Goal: Information Seeking & Learning: Learn about a topic

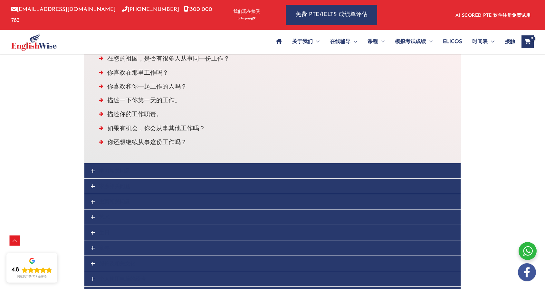
scroll to position [483, 0]
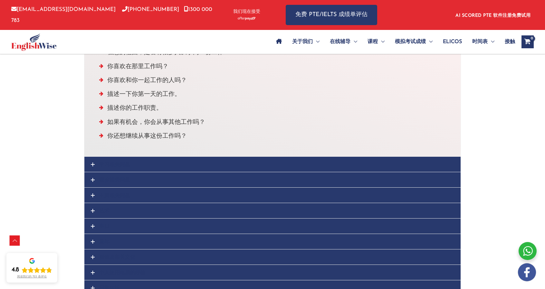
click at [111, 165] on font "学习相关问题" at bounding box center [114, 164] width 31 height 5
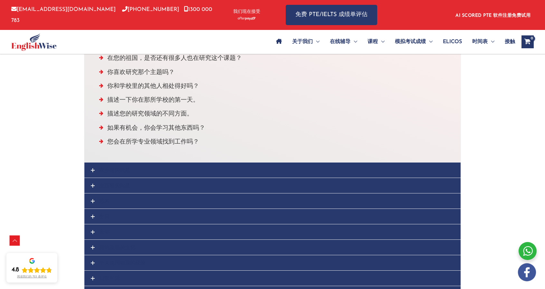
scroll to position [493, 0]
drag, startPoint x: 90, startPoint y: 168, endPoint x: 97, endPoint y: 164, distance: 7.8
click at [90, 167] on link "家乡相关问题" at bounding box center [272, 169] width 376 height 15
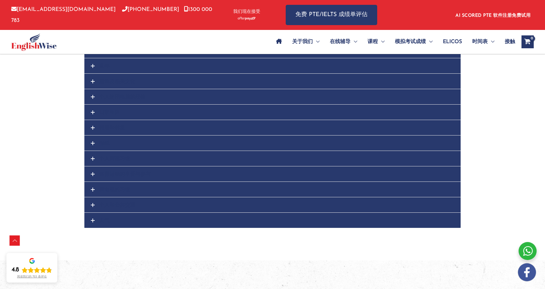
scroll to position [766, 0]
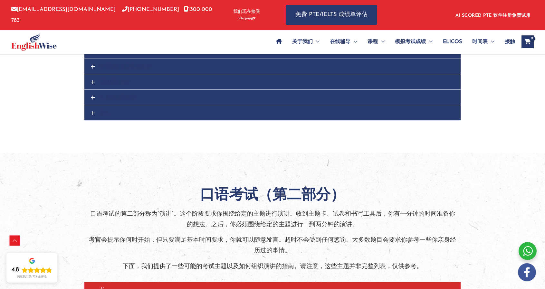
click at [122, 110] on link "天气" at bounding box center [272, 112] width 376 height 15
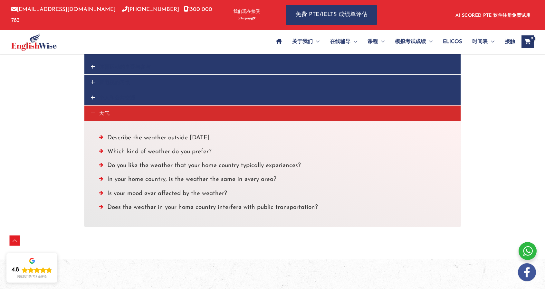
scroll to position [604, 0]
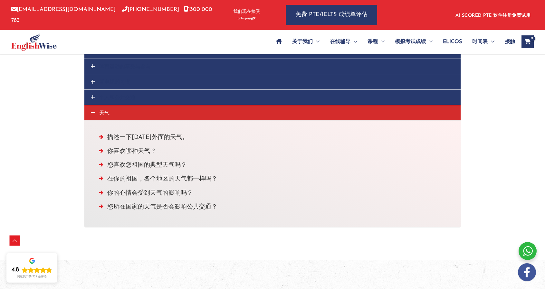
click at [133, 96] on font "个人和公共交通" at bounding box center [117, 97] width 36 height 5
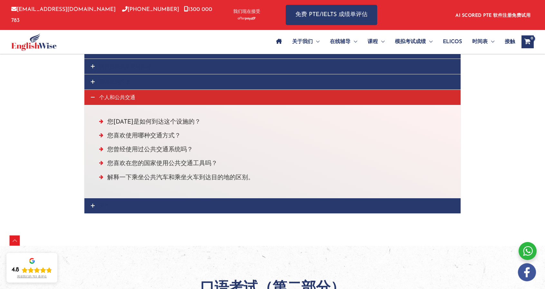
click at [137, 79] on link "看电视的习惯" at bounding box center [272, 81] width 376 height 15
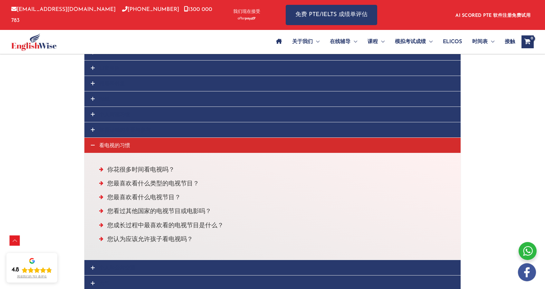
scroll to position [539, 0]
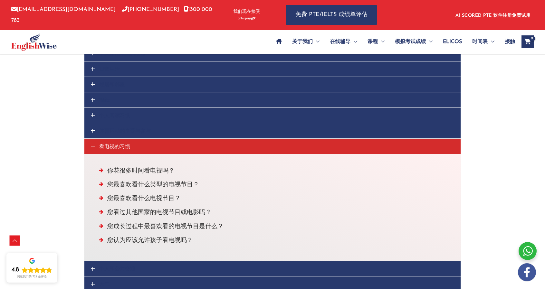
click at [120, 128] on font "体育运动的享受与参与" at bounding box center [125, 130] width 52 height 5
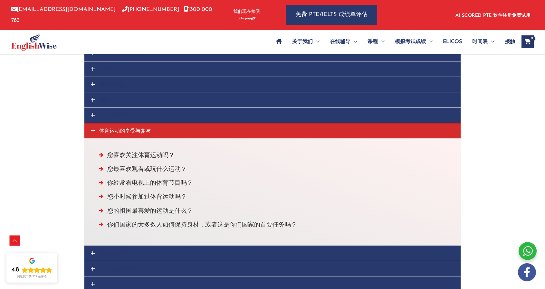
click at [133, 112] on link "个人阅读习惯" at bounding box center [272, 115] width 376 height 15
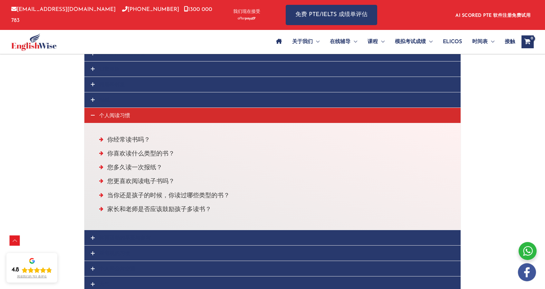
click at [140, 96] on link "报纸" at bounding box center [272, 99] width 376 height 15
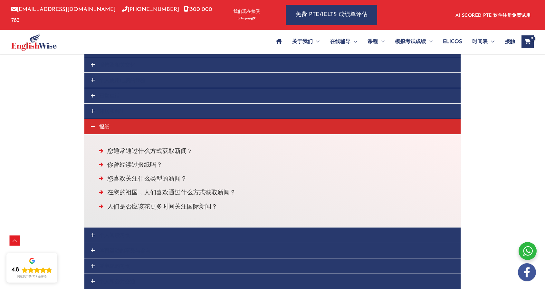
scroll to position [507, 0]
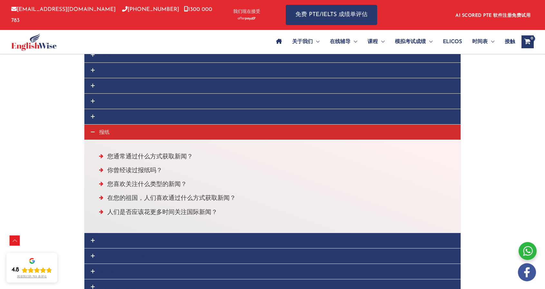
click at [130, 116] on link "邻居和邻里" at bounding box center [272, 116] width 376 height 15
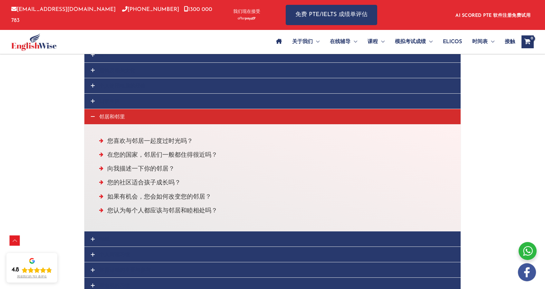
click at [133, 99] on link "日常生活" at bounding box center [272, 101] width 376 height 15
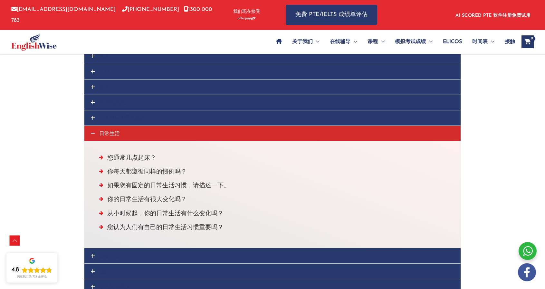
click at [133, 115] on font "个人使用电脑的经验" at bounding box center [122, 117] width 46 height 5
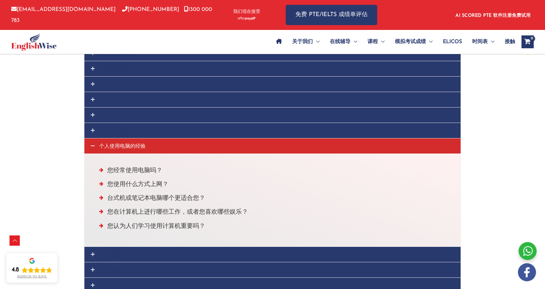
scroll to position [443, 0]
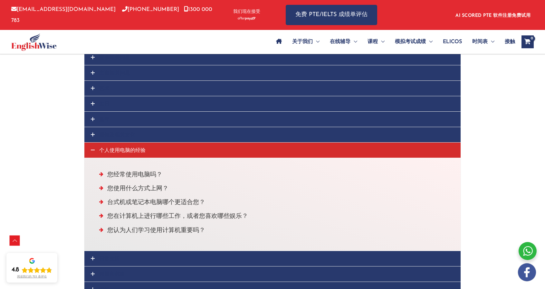
click at [139, 131] on link "服饰及相关文化" at bounding box center [272, 134] width 376 height 15
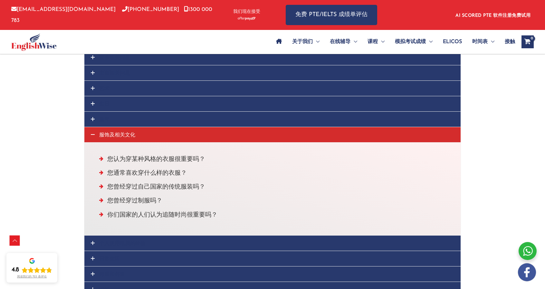
click at [138, 119] on link "童年" at bounding box center [272, 119] width 376 height 15
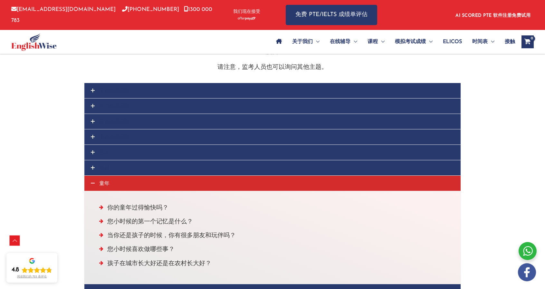
scroll to position [378, 0]
click at [113, 166] on link "生日" at bounding box center [272, 168] width 376 height 15
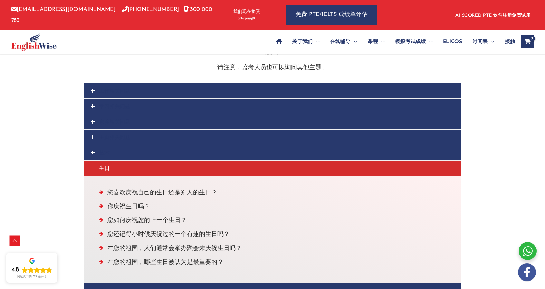
click at [124, 153] on link "艺术" at bounding box center [272, 152] width 376 height 15
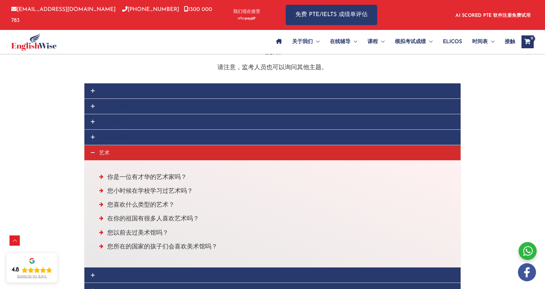
click at [131, 137] on link "主页相关问题" at bounding box center [272, 137] width 376 height 15
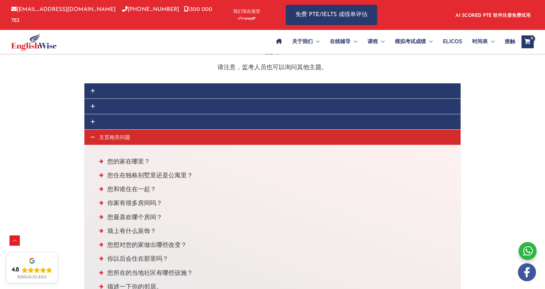
click at [138, 120] on link "家乡相关问题" at bounding box center [272, 121] width 376 height 15
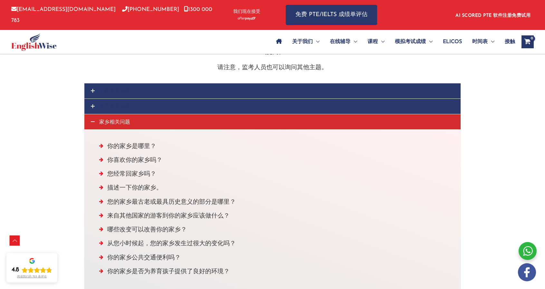
click at [142, 105] on link "学习相关问题" at bounding box center [272, 106] width 376 height 15
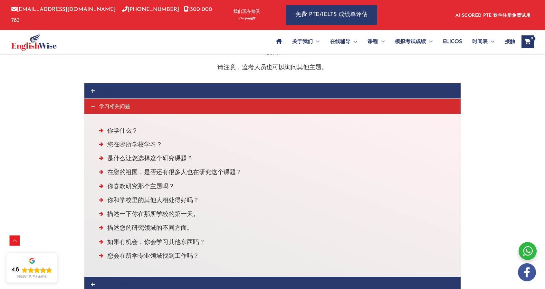
click at [146, 91] on link "工作相关问题" at bounding box center [272, 90] width 376 height 15
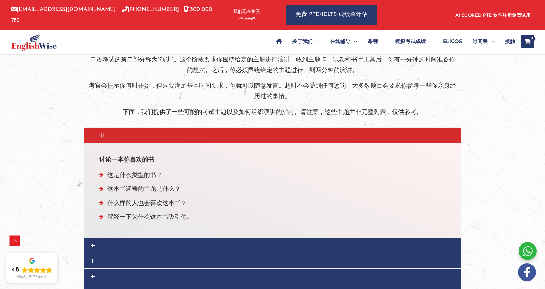
scroll to position [958, 0]
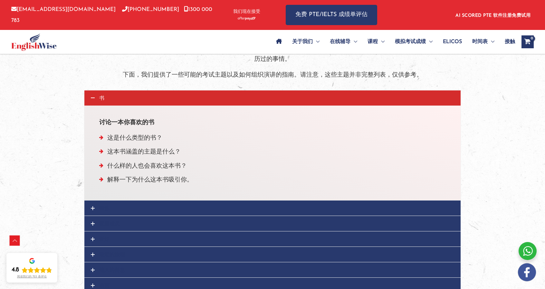
click at [120, 206] on link "锻炼" at bounding box center [272, 208] width 376 height 15
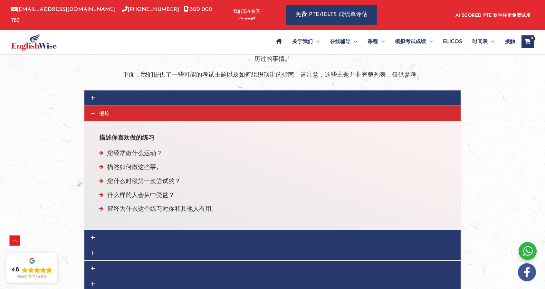
click at [129, 230] on link "家庭成员" at bounding box center [272, 237] width 376 height 15
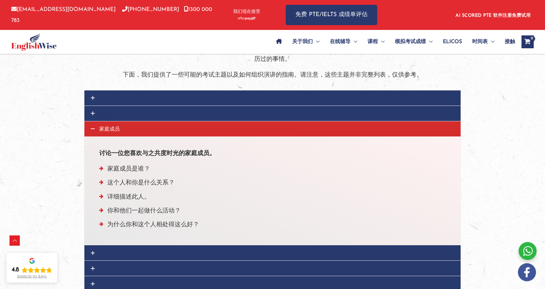
click at [128, 246] on link "爱好" at bounding box center [272, 252] width 376 height 15
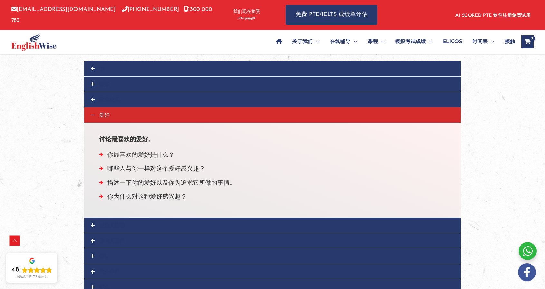
scroll to position [1022, 0]
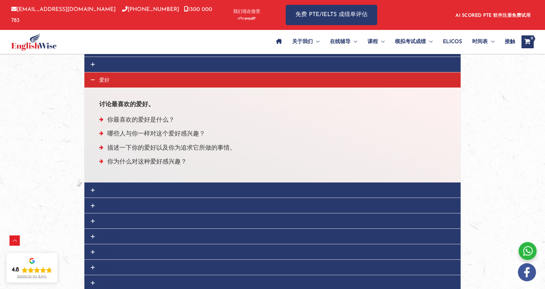
click at [134, 183] on link "最近的旅程" at bounding box center [272, 190] width 376 height 15
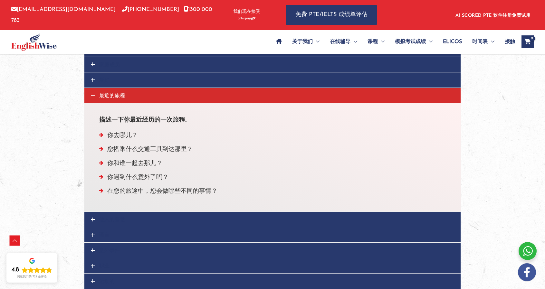
click at [115, 212] on link "他人的善意" at bounding box center [272, 219] width 376 height 15
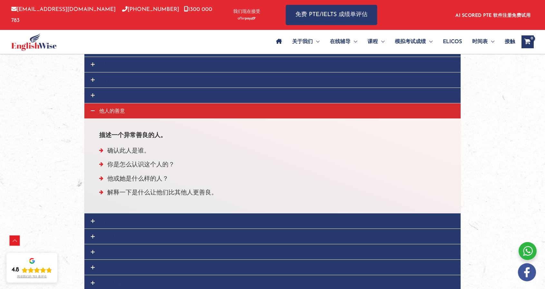
click at [121, 219] on link "语言" at bounding box center [272, 220] width 376 height 15
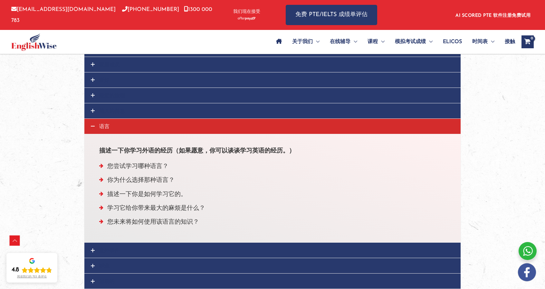
click at [119, 236] on div "描述一下你学习外语的经历（如果愿意，你可以谈谈学习英语的经历。） 您尝试学习哪种语言？ 你为什么选择那种语言？ 描述一下你是如何学习它的。 学习它给你带来最大…" at bounding box center [272, 188] width 377 height 109
click at [118, 243] on link "意外事件" at bounding box center [272, 250] width 376 height 15
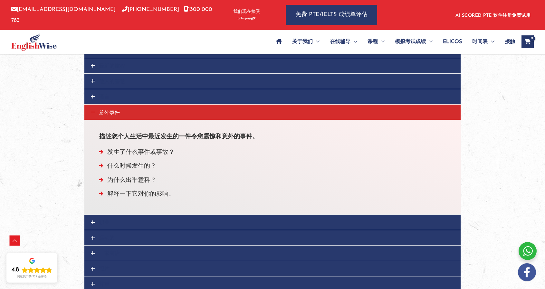
scroll to position [1086, 0]
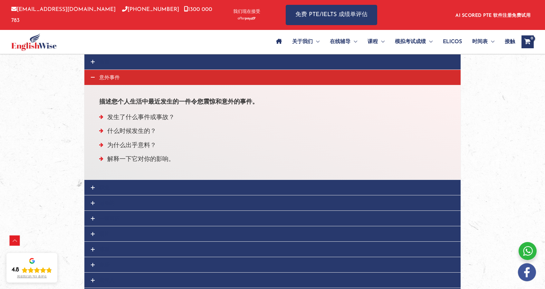
click at [133, 180] on link "职业" at bounding box center [272, 187] width 376 height 15
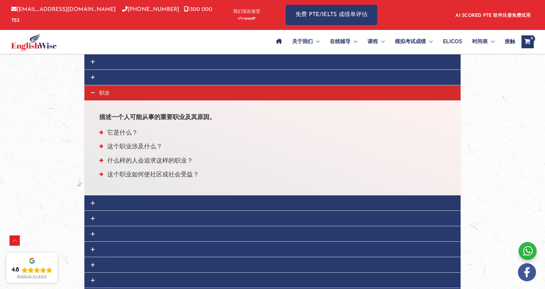
click at [129, 198] on link "运动的" at bounding box center [272, 202] width 376 height 15
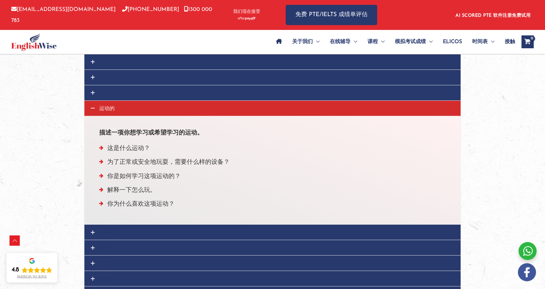
click at [126, 225] on link "一家商店" at bounding box center [272, 232] width 376 height 15
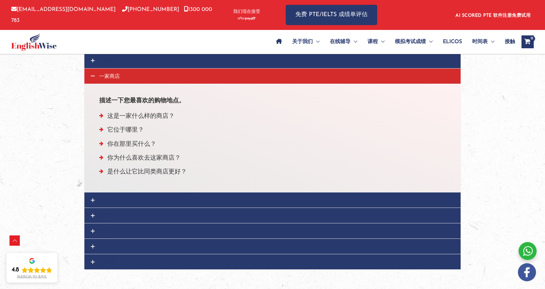
scroll to position [1151, 0]
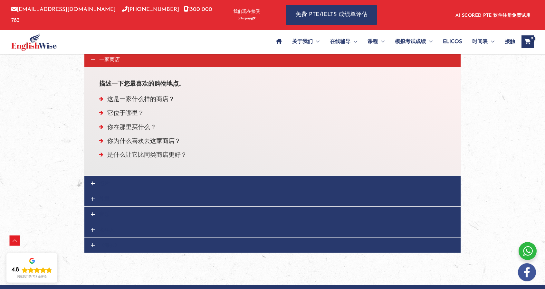
click at [128, 177] on link "照片" at bounding box center [272, 183] width 376 height 15
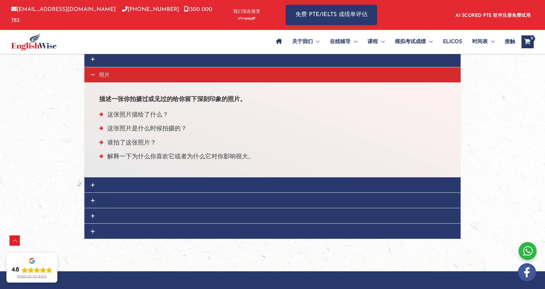
click at [127, 182] on link "尊重" at bounding box center [272, 184] width 376 height 15
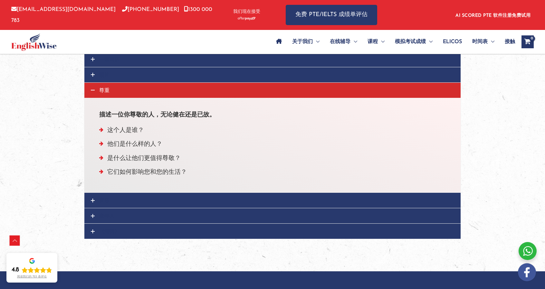
click at [126, 194] on link "音乐" at bounding box center [272, 200] width 376 height 15
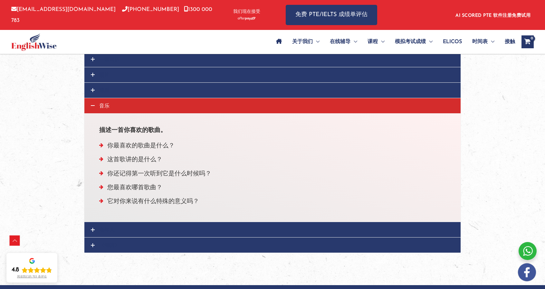
click at [124, 214] on div "描述一首你喜欢的歌曲。 你最喜欢的歌曲是什么？ 这首歌讲的是什么？ 你还记得第一次听到它是什么时候吗？ 您最喜欢哪首歌曲？ 它对你来说有什么特殊的意义吗？" at bounding box center [272, 167] width 377 height 109
click at [122, 222] on link "老年人" at bounding box center [272, 229] width 376 height 15
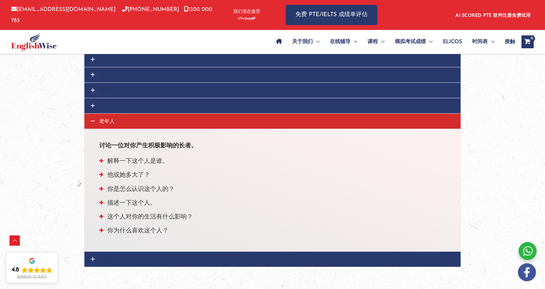
click at [121, 252] on link "《海滨》" at bounding box center [272, 259] width 376 height 15
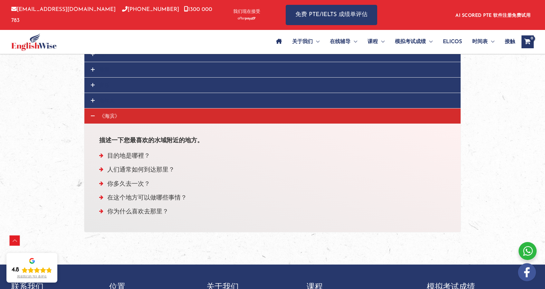
scroll to position [1280, 0]
